Goal: Find specific page/section: Find specific page/section

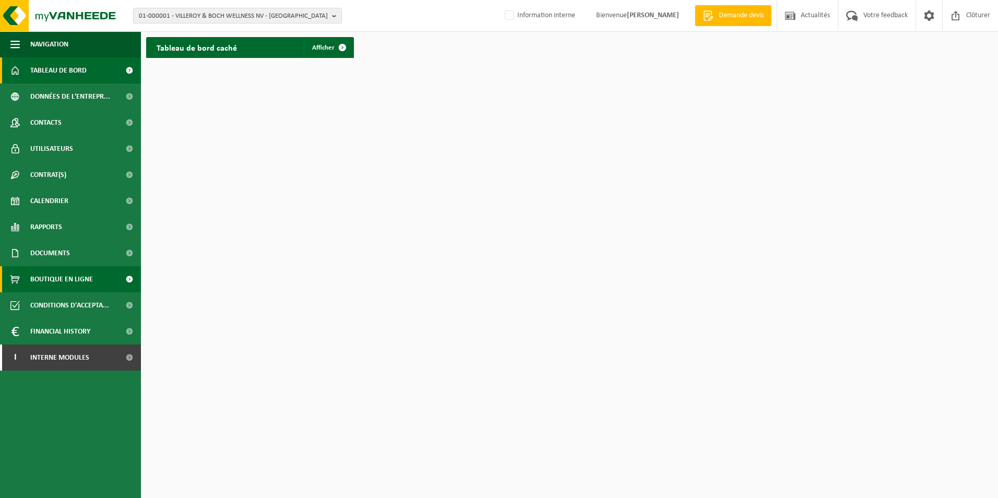
click at [67, 278] on span "Boutique en ligne" at bounding box center [61, 279] width 63 height 26
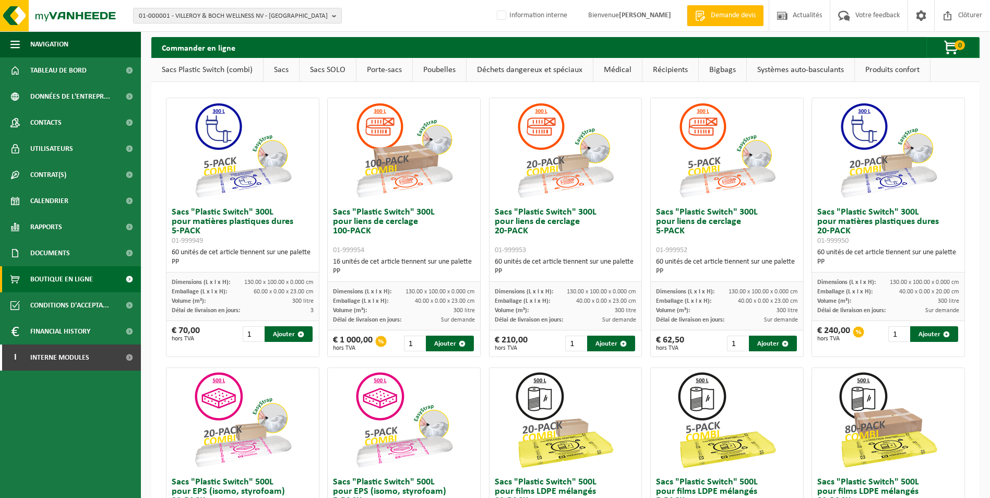
click at [280, 69] on link "Sacs" at bounding box center [281, 70] width 35 height 24
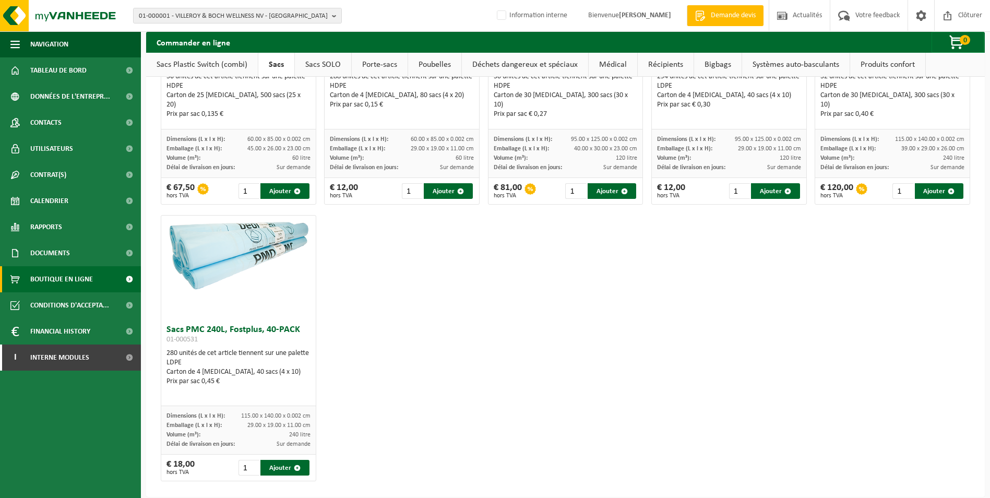
scroll to position [1305, 0]
click at [343, 64] on link "Sacs SOLO" at bounding box center [323, 65] width 56 height 24
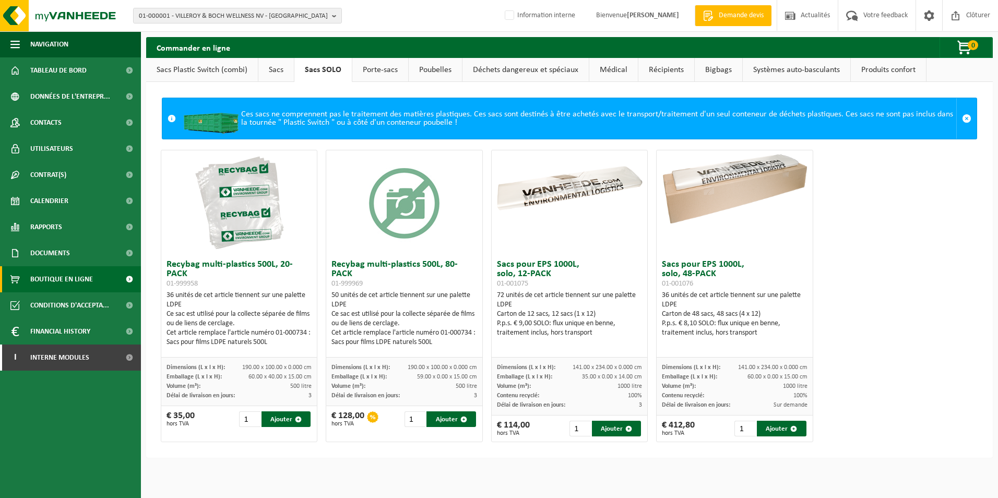
click at [275, 71] on link "Sacs" at bounding box center [275, 70] width 35 height 24
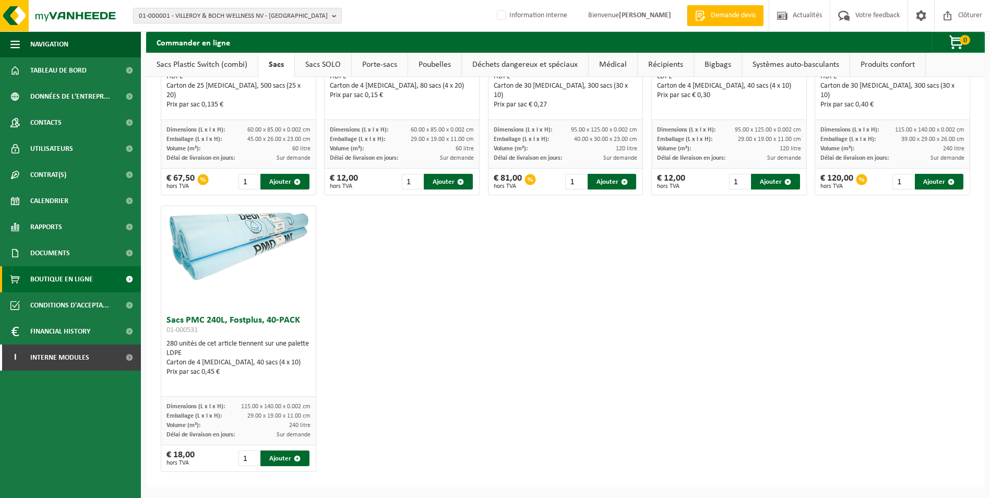
scroll to position [1312, 0]
